Goal: Navigation & Orientation: Find specific page/section

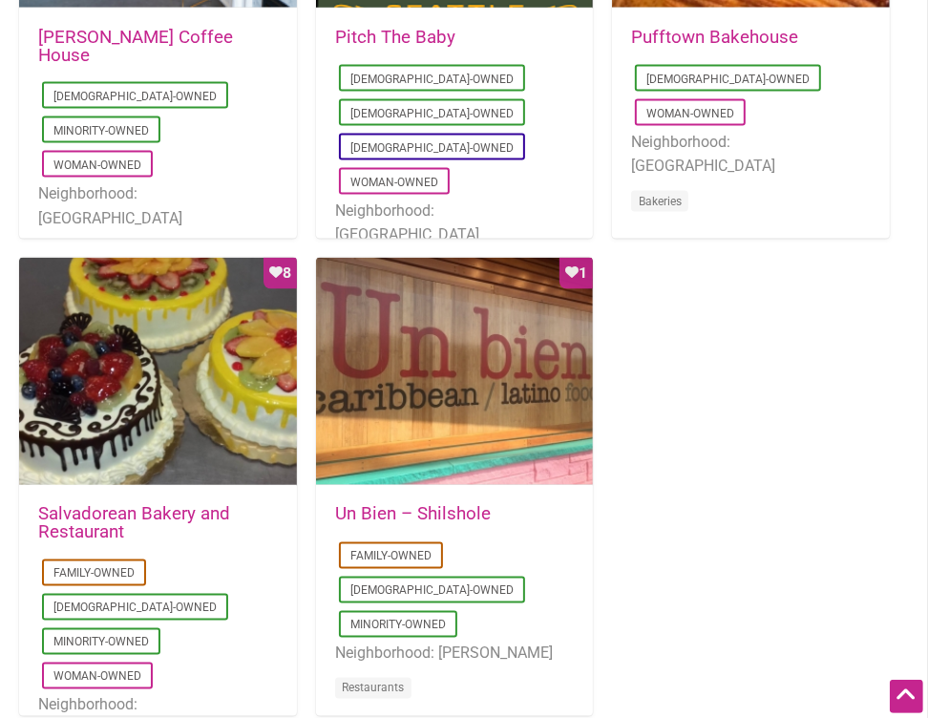
scroll to position [1315, 0]
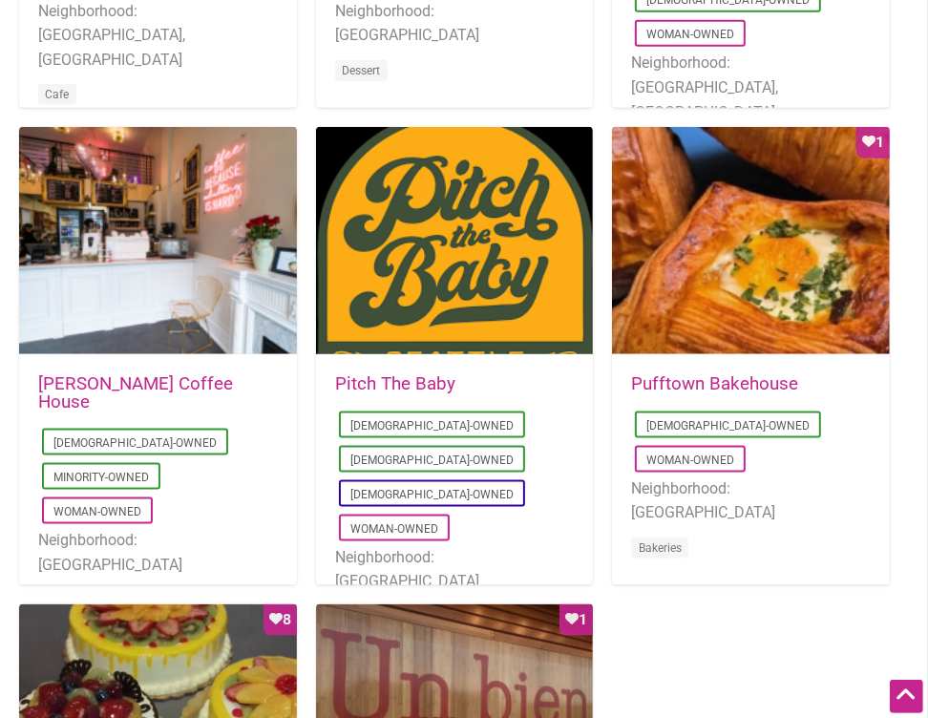
click at [85, 385] on link "Leon Coffee House" at bounding box center [135, 392] width 195 height 39
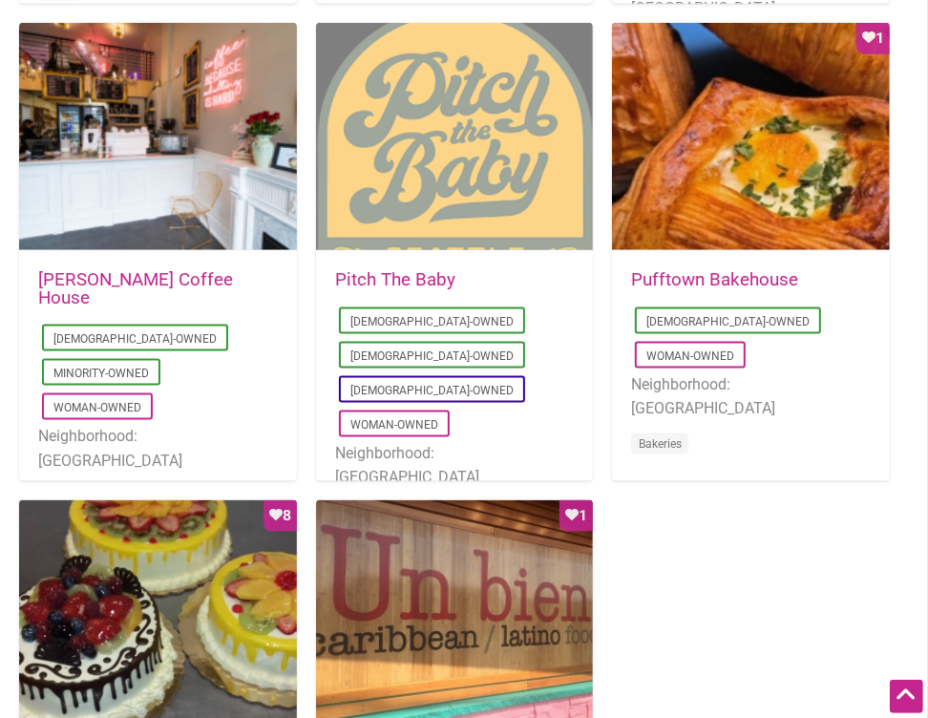
scroll to position [1430, 0]
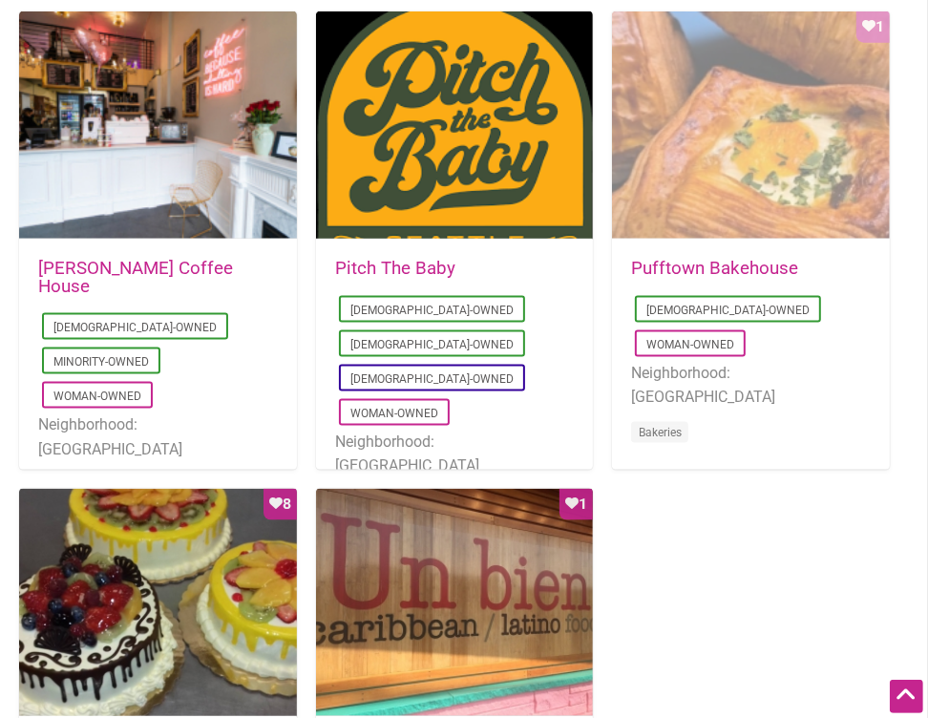
click at [813, 72] on div "Favorite Count 1" at bounding box center [751, 125] width 278 height 229
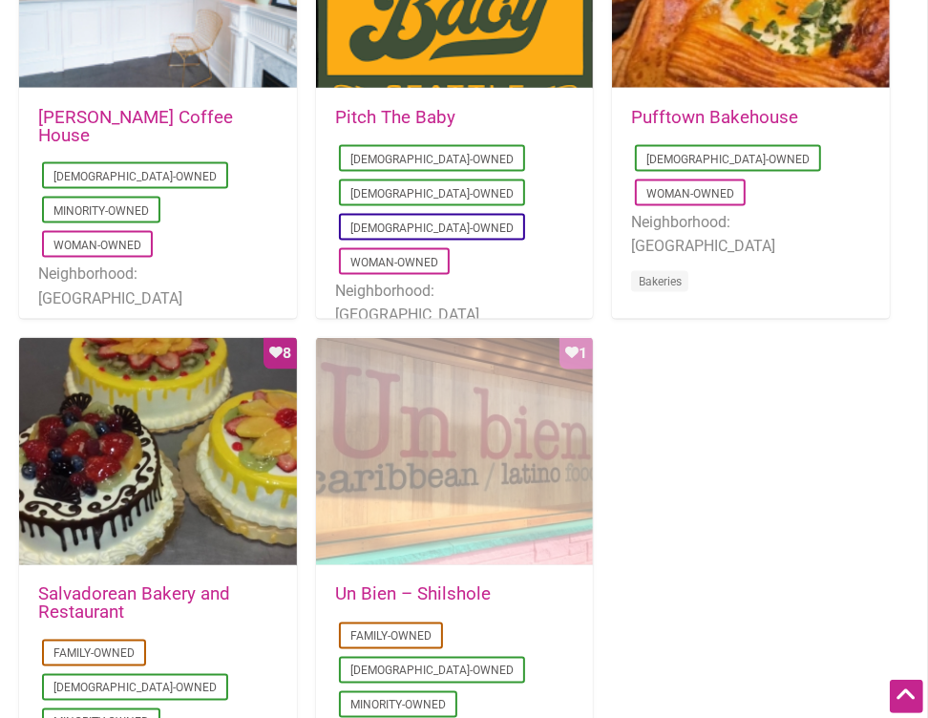
scroll to position [1577, 0]
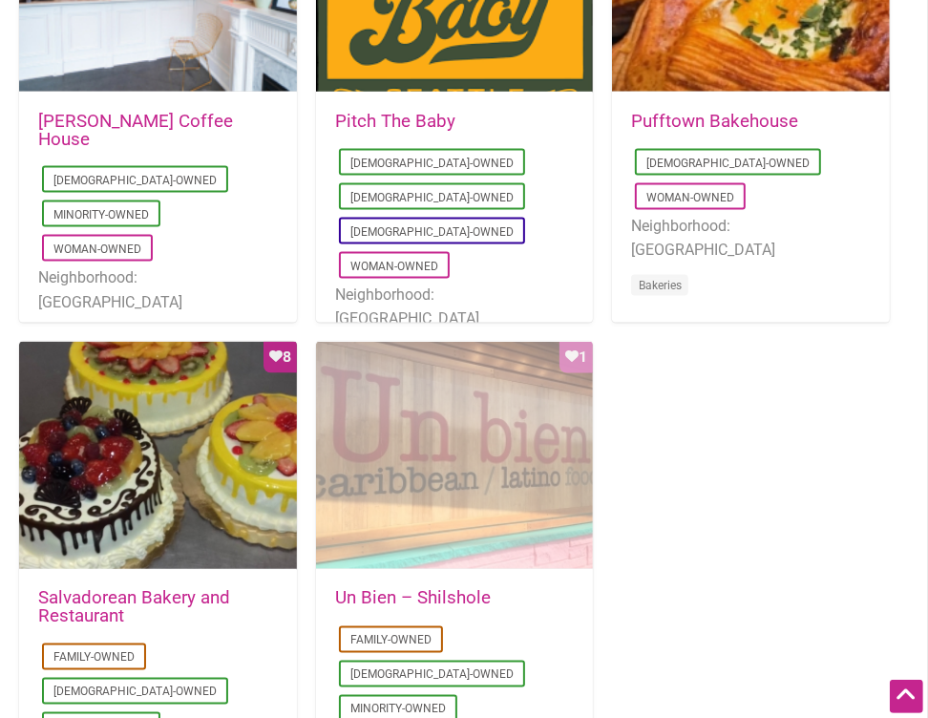
click at [459, 464] on div "Favorite Count 1" at bounding box center [455, 456] width 278 height 229
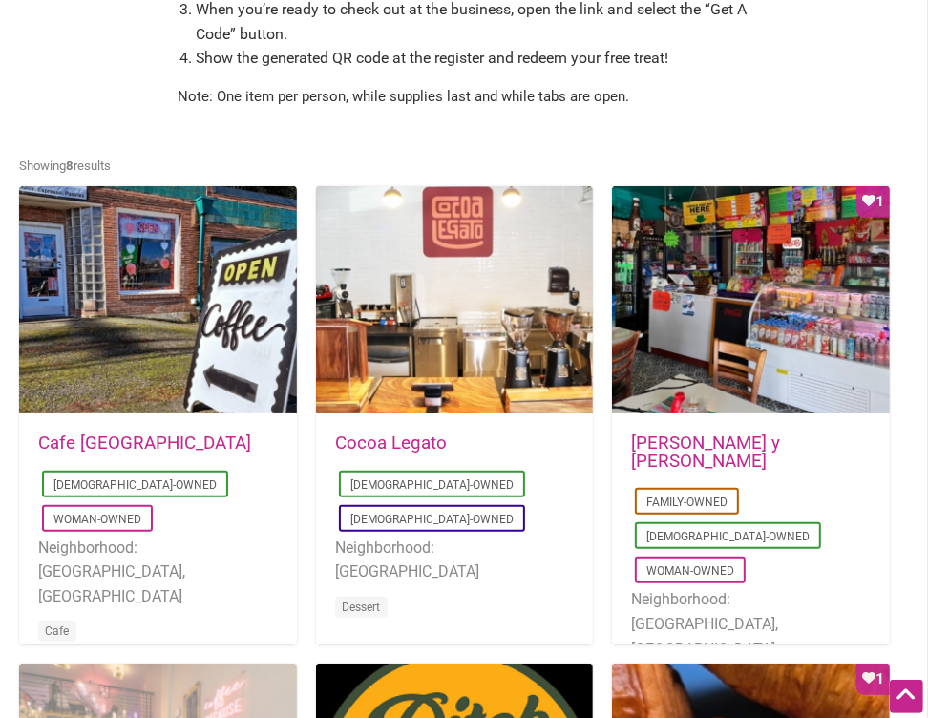
scroll to position [690, 0]
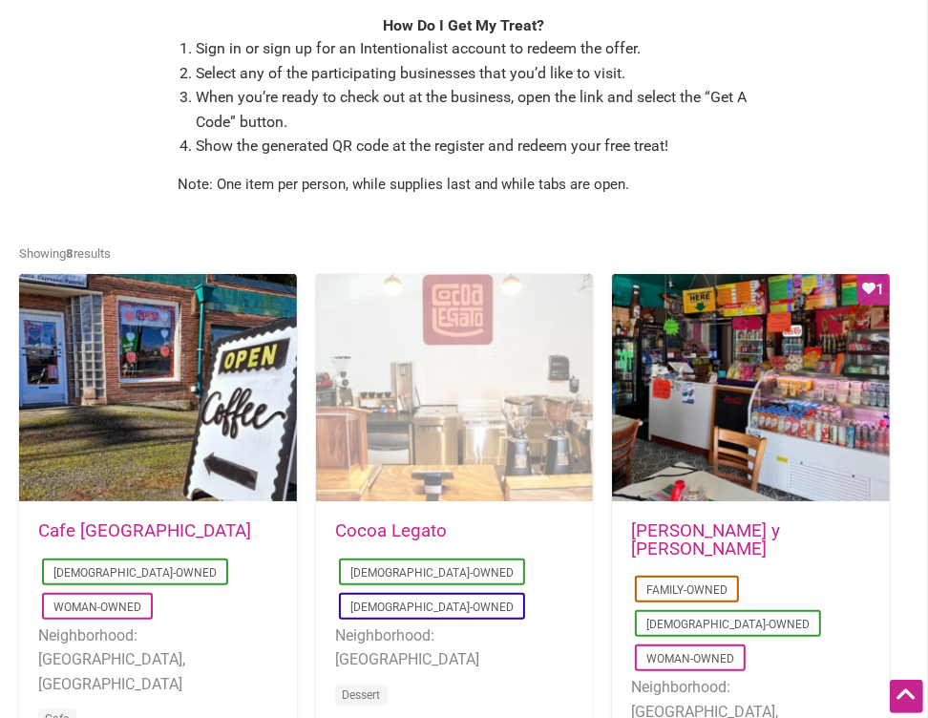
click at [403, 460] on div at bounding box center [455, 388] width 278 height 229
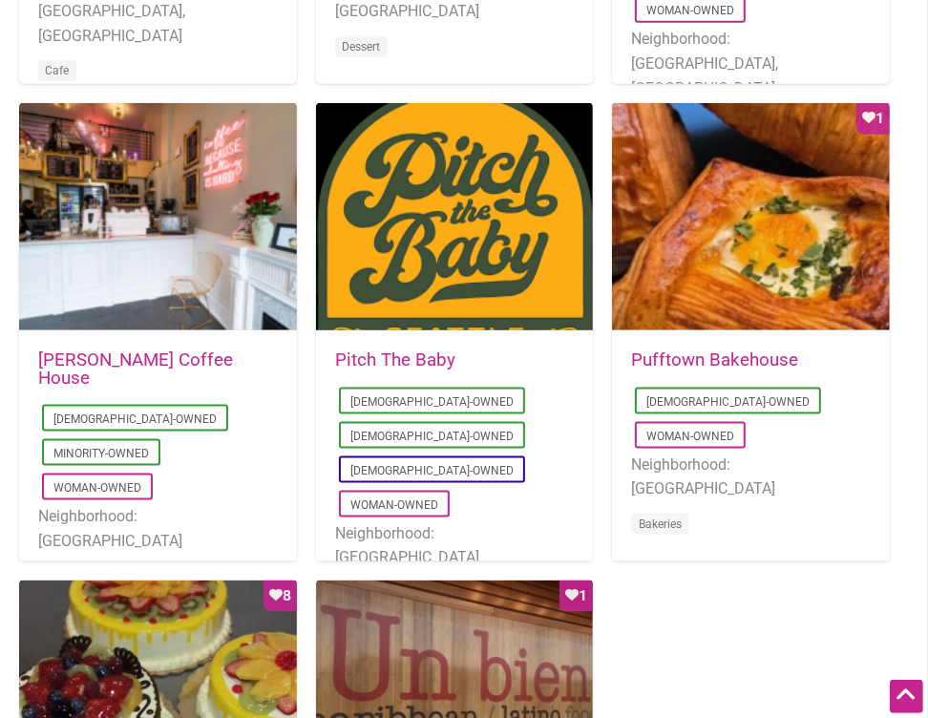
scroll to position [1335, 0]
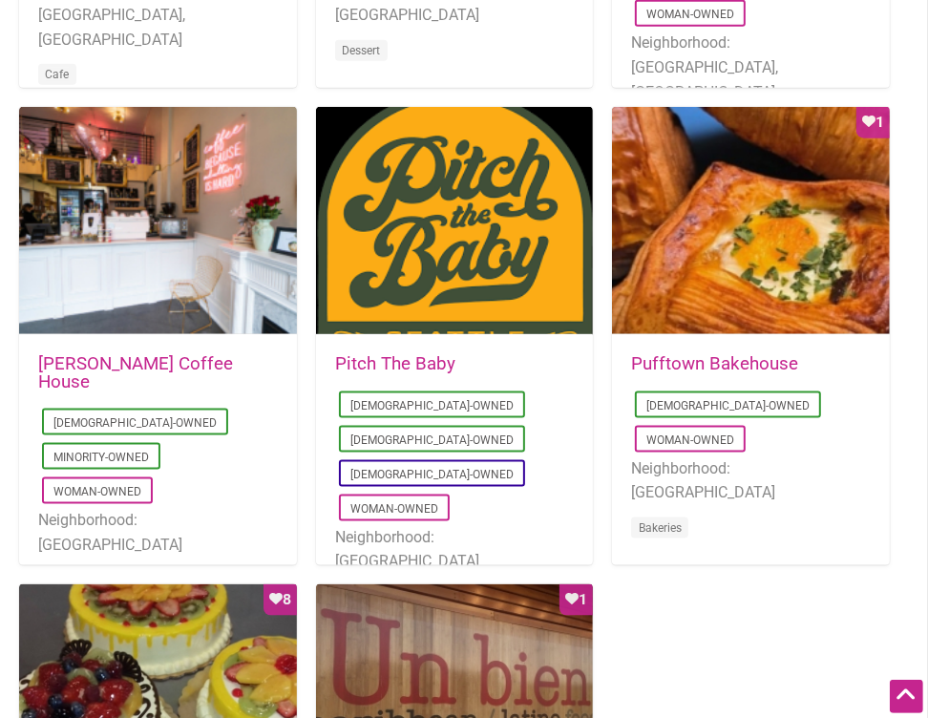
click at [370, 367] on link "Pitch The Baby" at bounding box center [395, 363] width 120 height 21
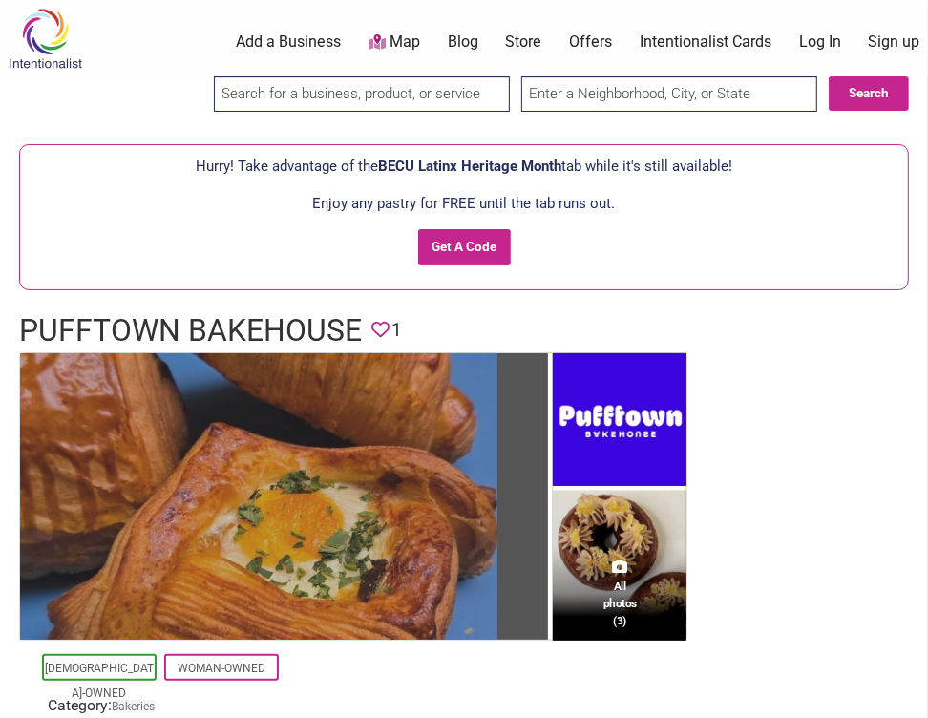
scroll to position [538, 0]
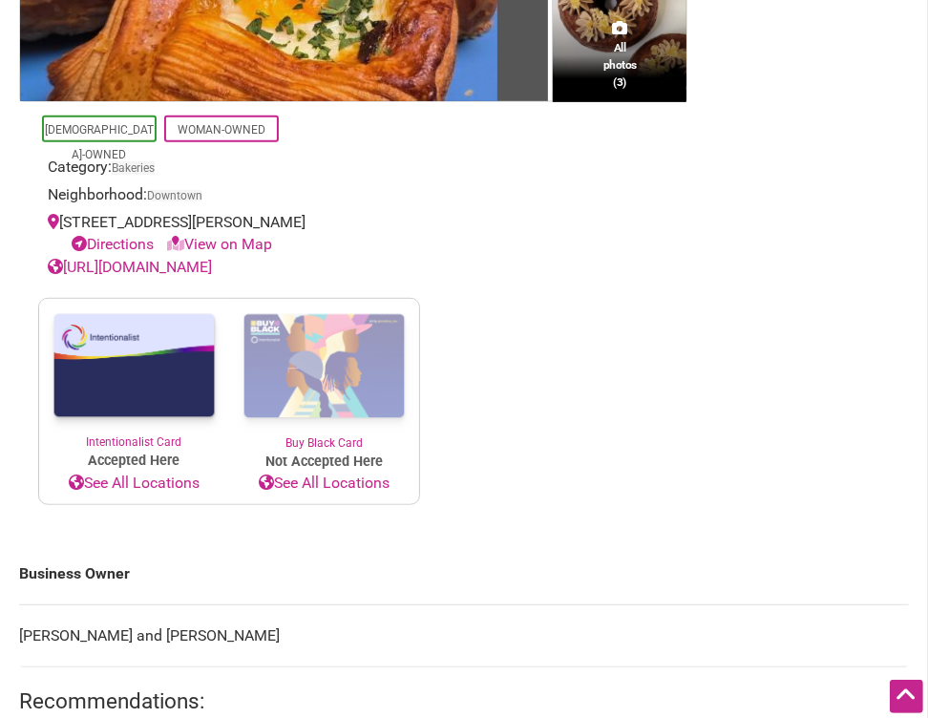
click at [158, 262] on link "https://www.pufftownbakehouse.com/" at bounding box center [130, 267] width 164 height 18
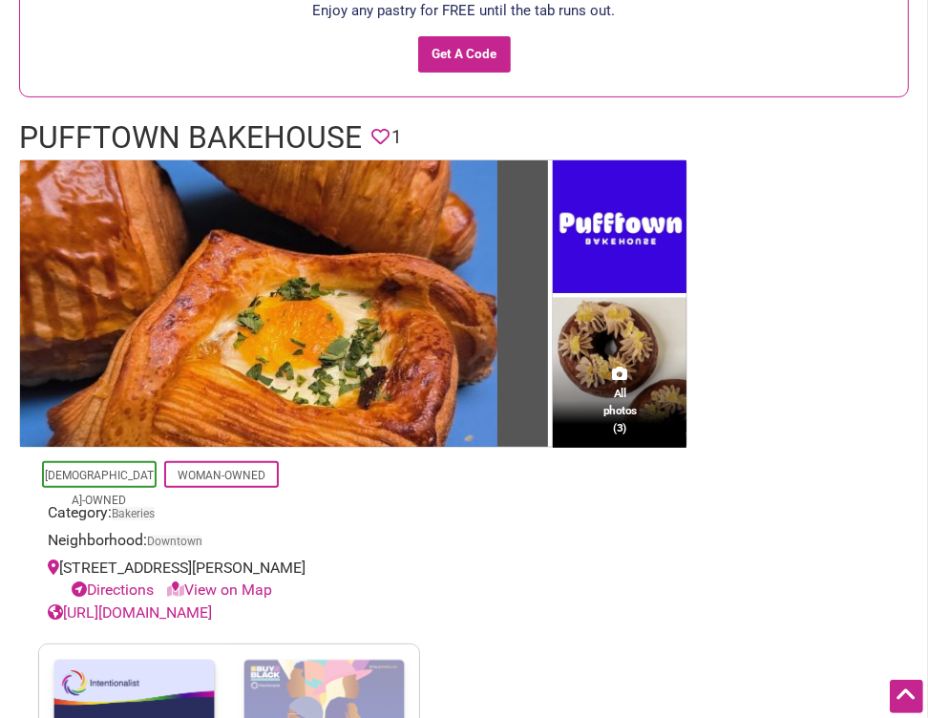
scroll to position [807, 0]
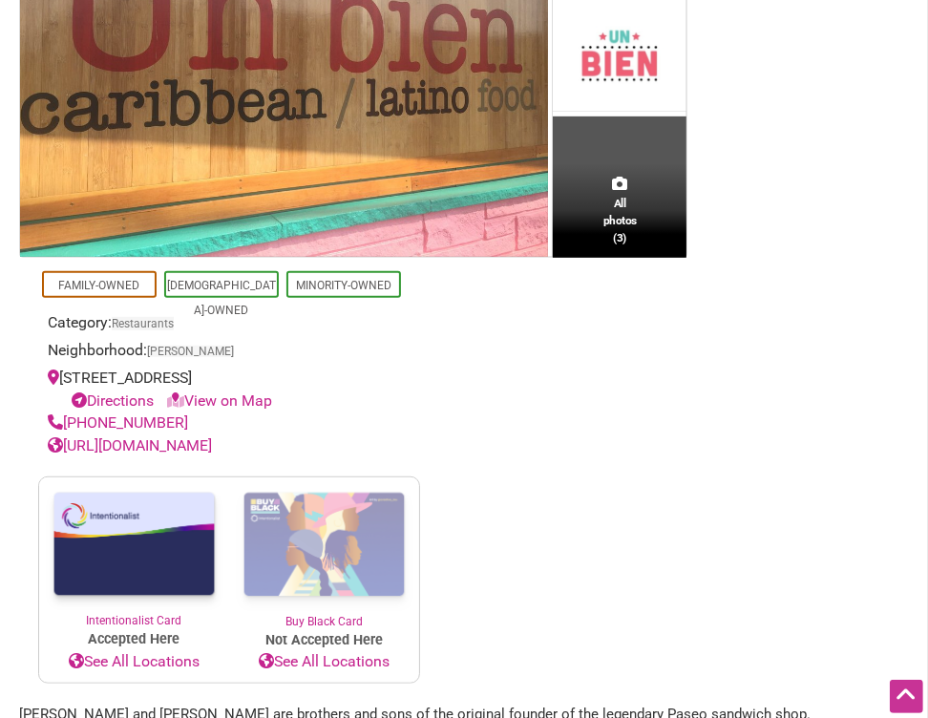
scroll to position [609, 0]
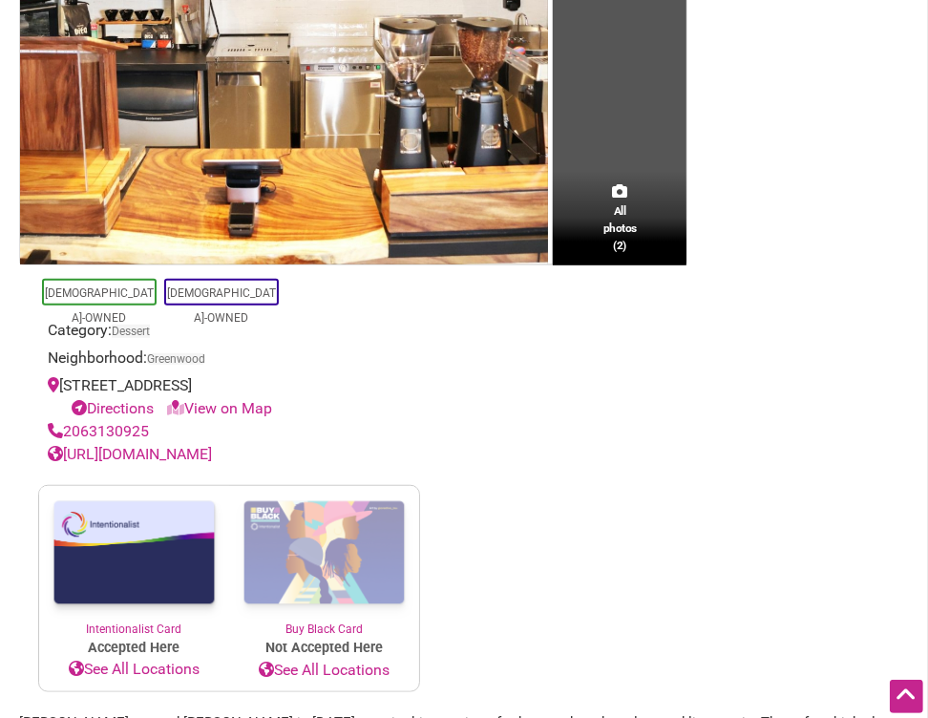
scroll to position [1046, 0]
